Goal: Find contact information: Find contact information

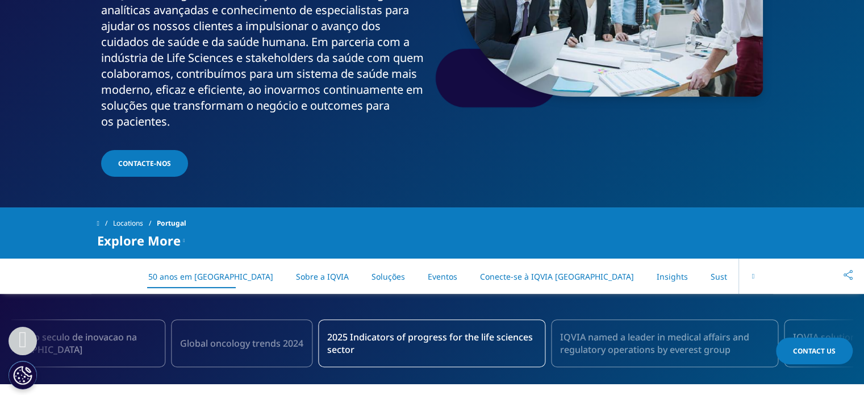
scroll to position [170, 0]
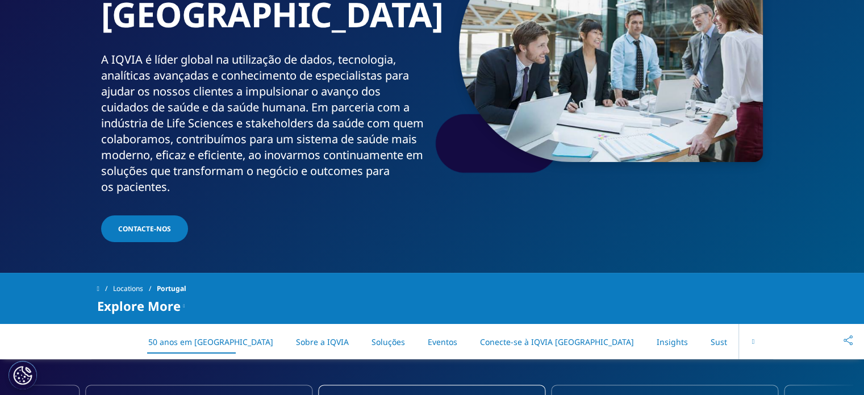
click at [155, 215] on link "Contacte-Nos" at bounding box center [144, 228] width 87 height 27
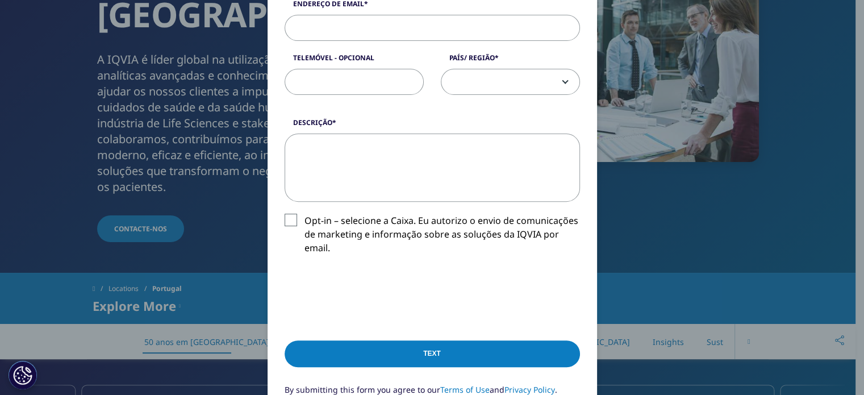
scroll to position [569, 0]
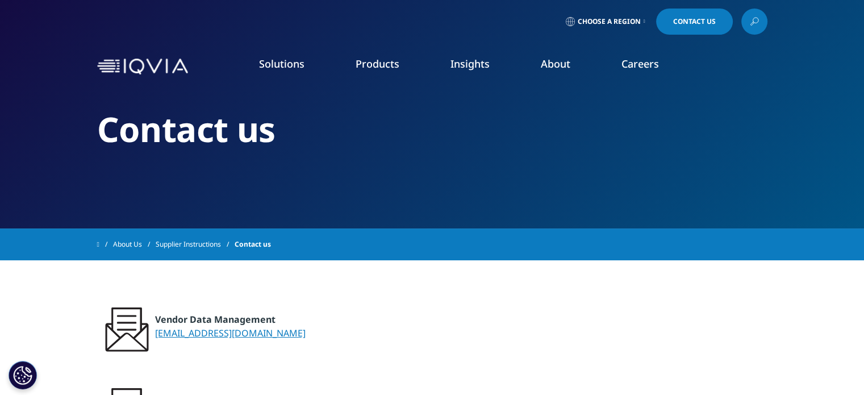
click at [136, 240] on link "About Us" at bounding box center [134, 244] width 43 height 20
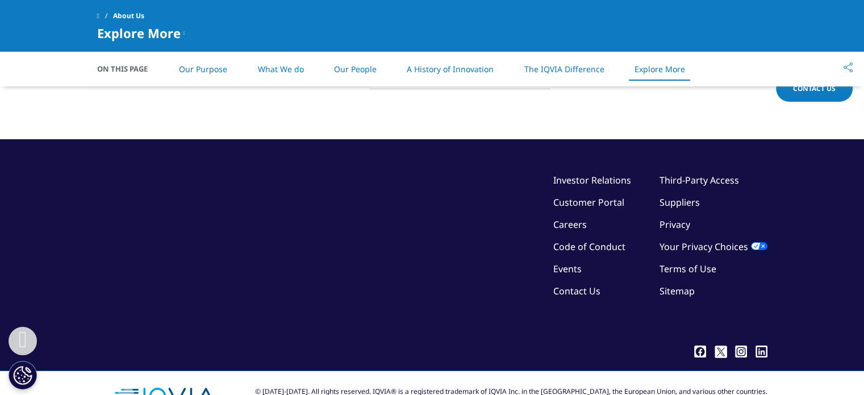
scroll to position [2968, 0]
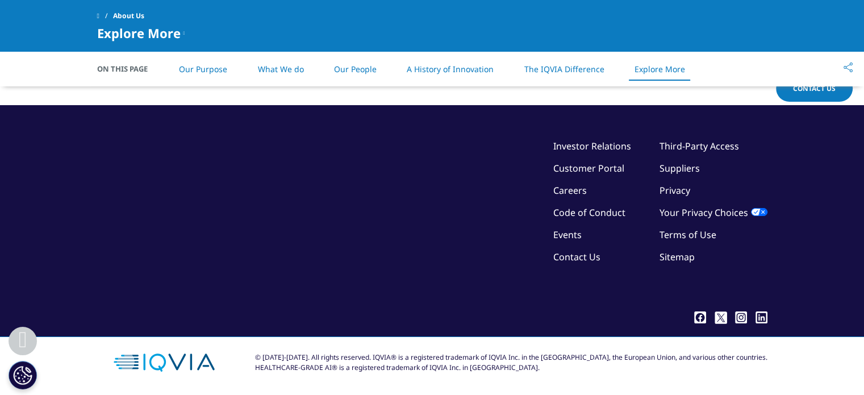
click at [698, 319] on icon ".cls-1{fill:#fff;}" at bounding box center [700, 317] width 12 height 12
